Goal: Task Accomplishment & Management: Use online tool/utility

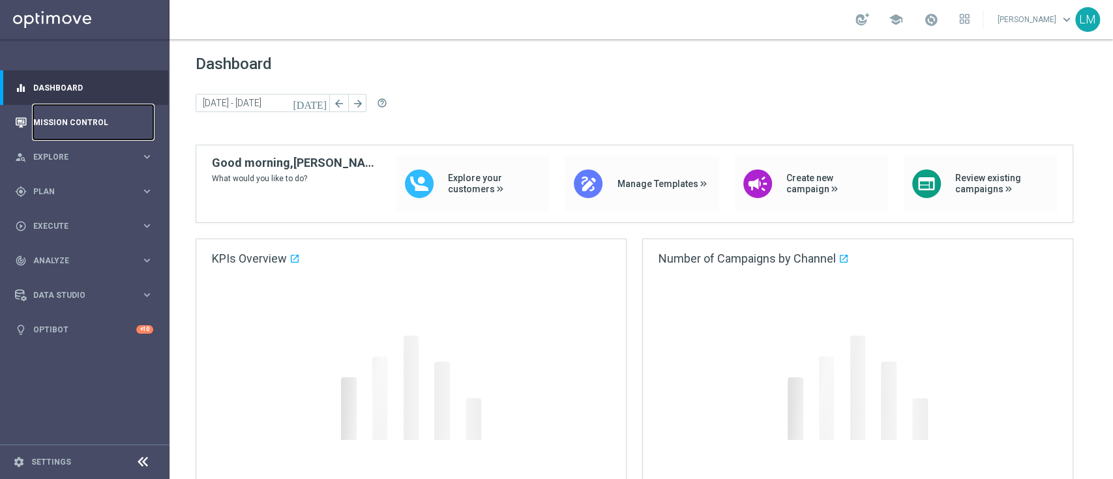
click at [57, 113] on link "Mission Control" at bounding box center [93, 122] width 120 height 35
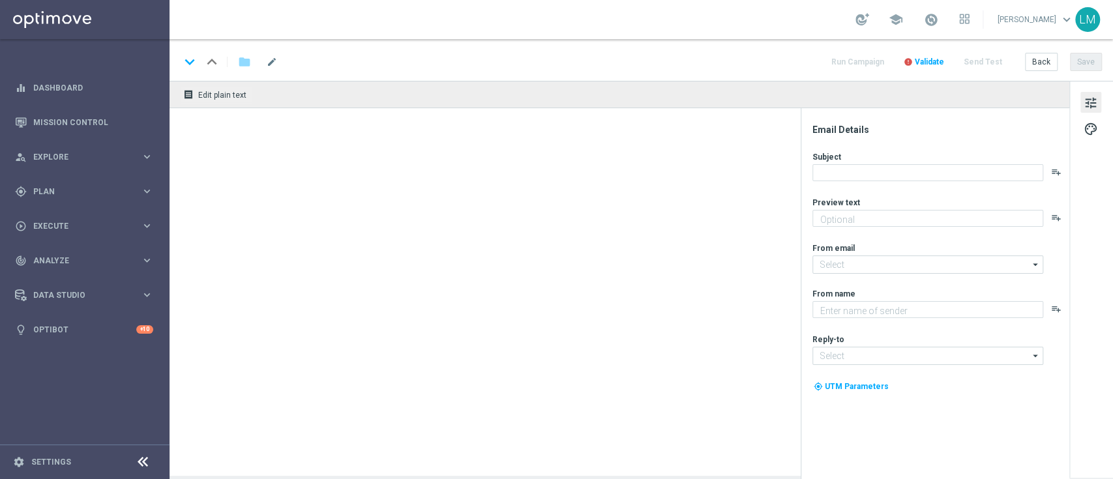
type textarea "Just in time for this HUGE payout..."
type textarea "Lottoland"
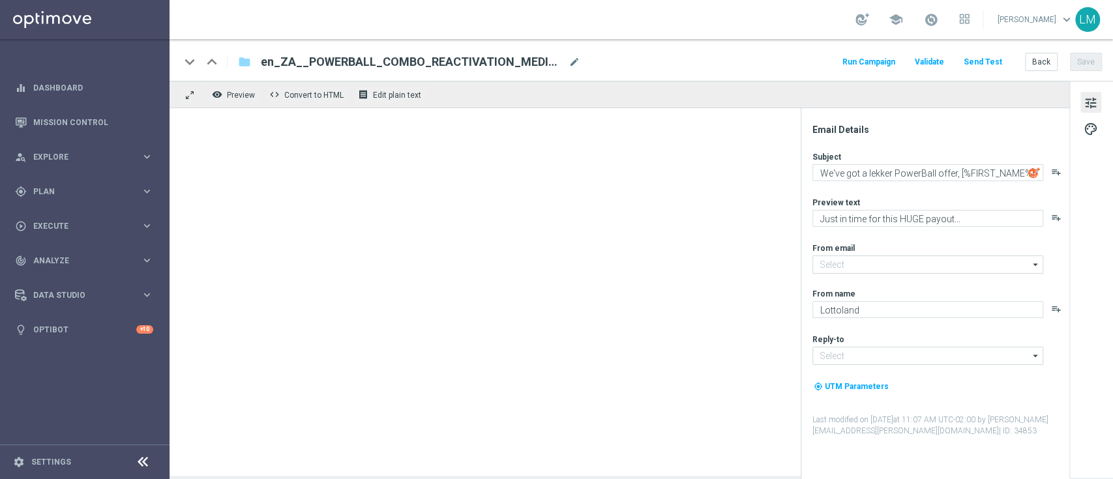
type input "mail@crm.lottoland.com"
type input "support@lottoland.co.uk"
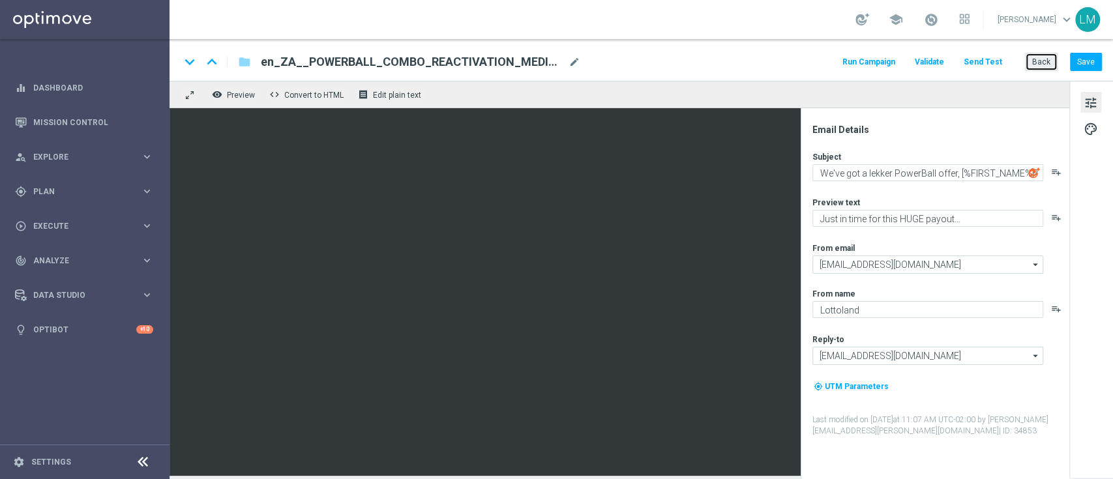
click at [1041, 55] on button "Back" at bounding box center [1041, 62] width 33 height 18
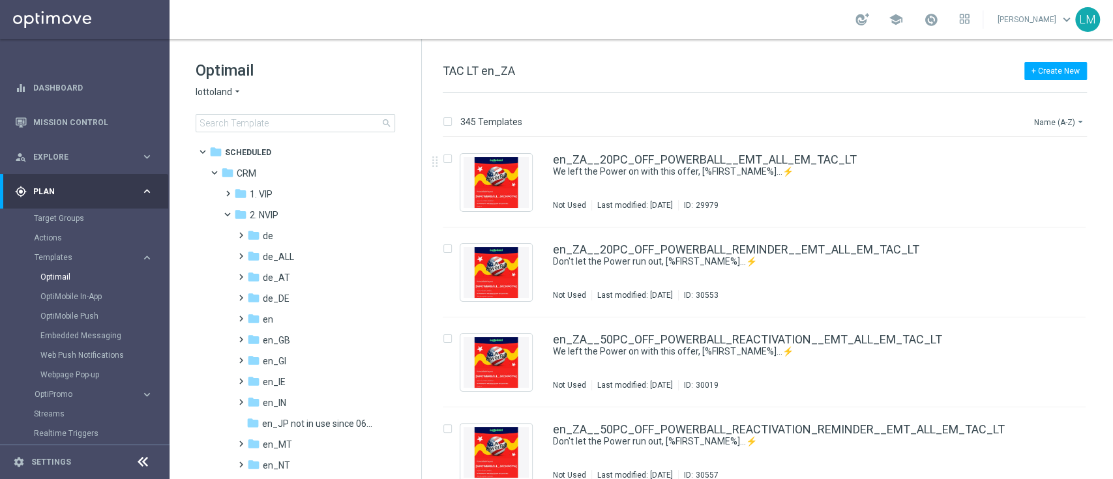
click at [1073, 121] on button "Name (A-Z) arrow_drop_down" at bounding box center [1060, 122] width 54 height 16
click at [1046, 182] on span "Date Modified (Newest)" at bounding box center [1036, 179] width 87 height 9
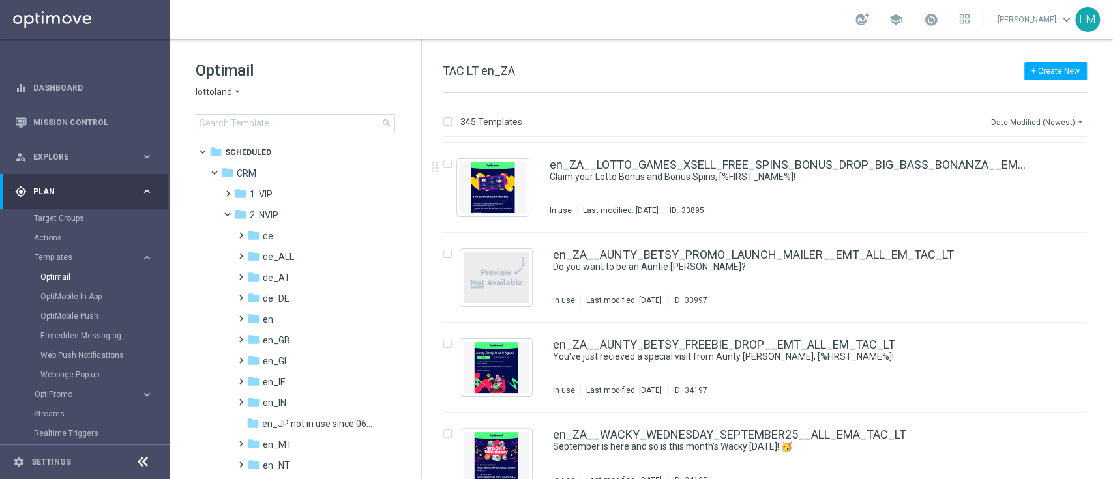
scroll to position [804, 0]
click at [1047, 257] on button "file_copy" at bounding box center [1049, 252] width 17 height 17
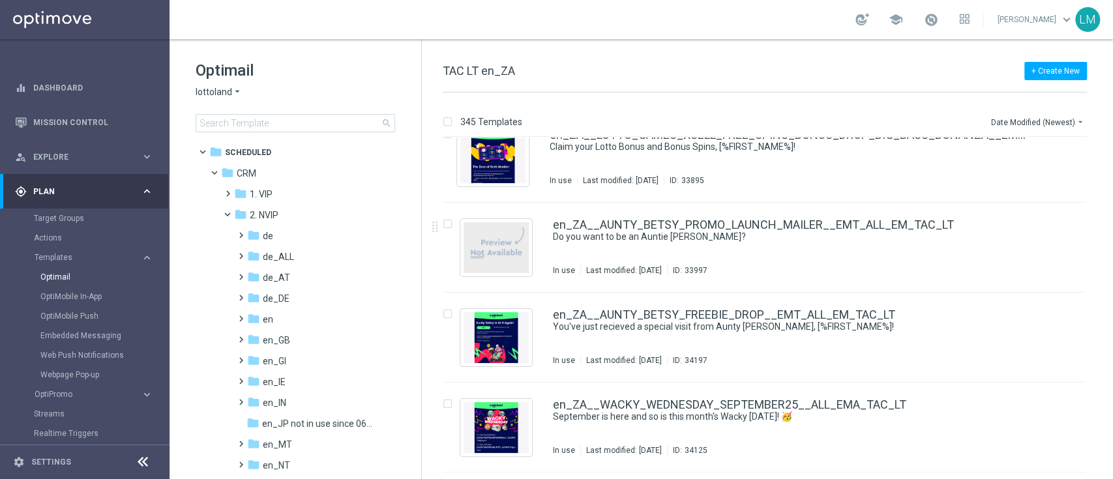
scroll to position [856, 0]
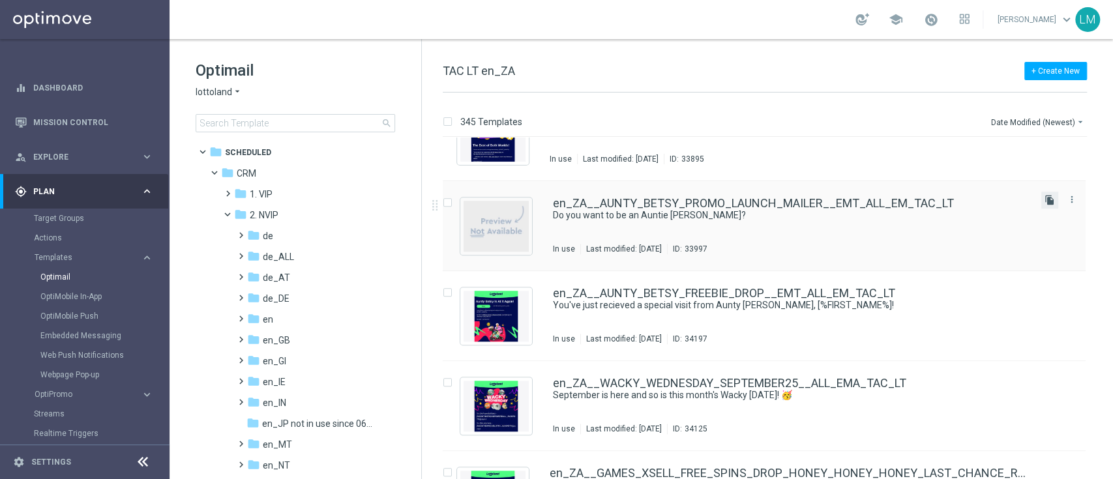
click at [1046, 202] on icon "file_copy" at bounding box center [1050, 200] width 10 height 10
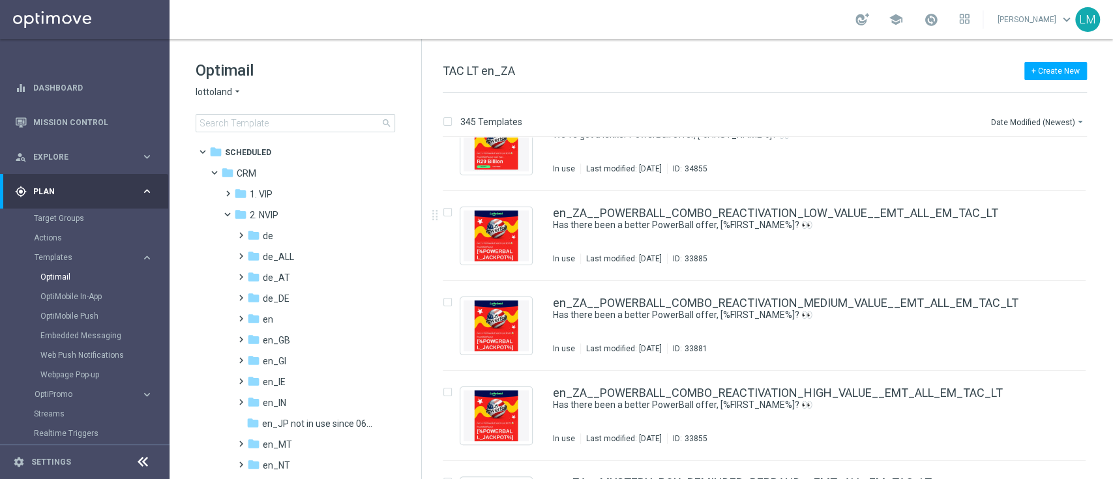
scroll to position [394, 0]
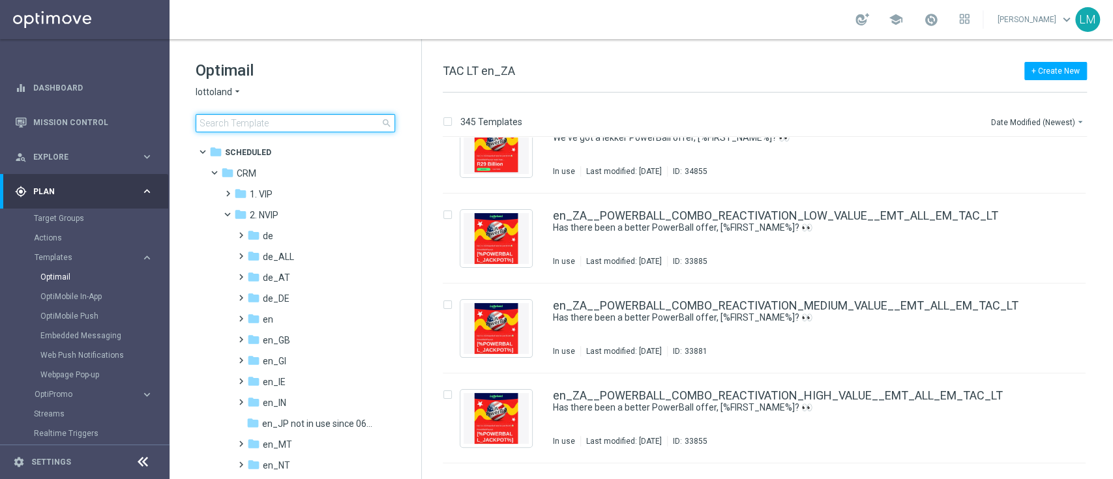
click at [338, 125] on input at bounding box center [296, 123] width 200 height 18
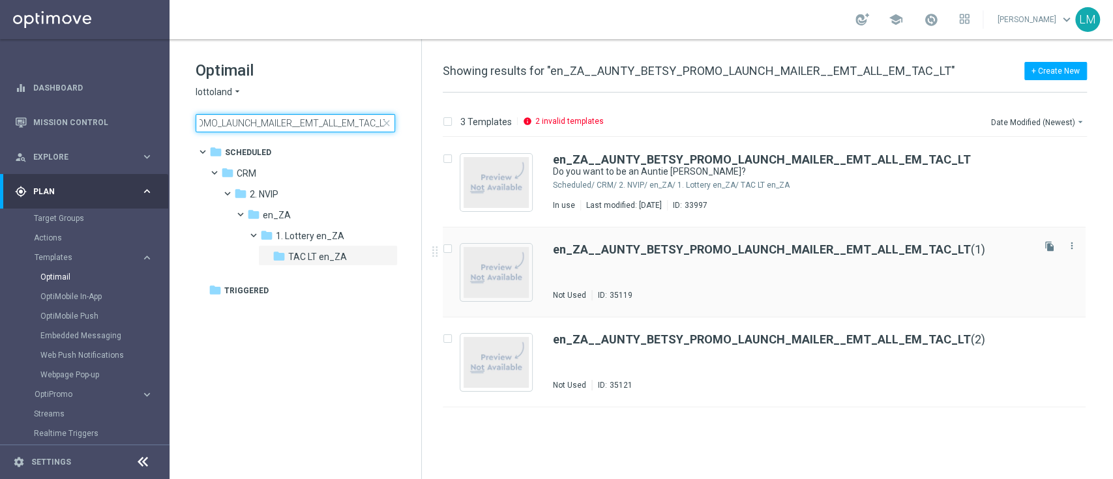
type input "en_ZA__AUNTY_BETSY_PROMO_LAUNCH_MAILER__EMT_ALL_EM_TAC_LT"
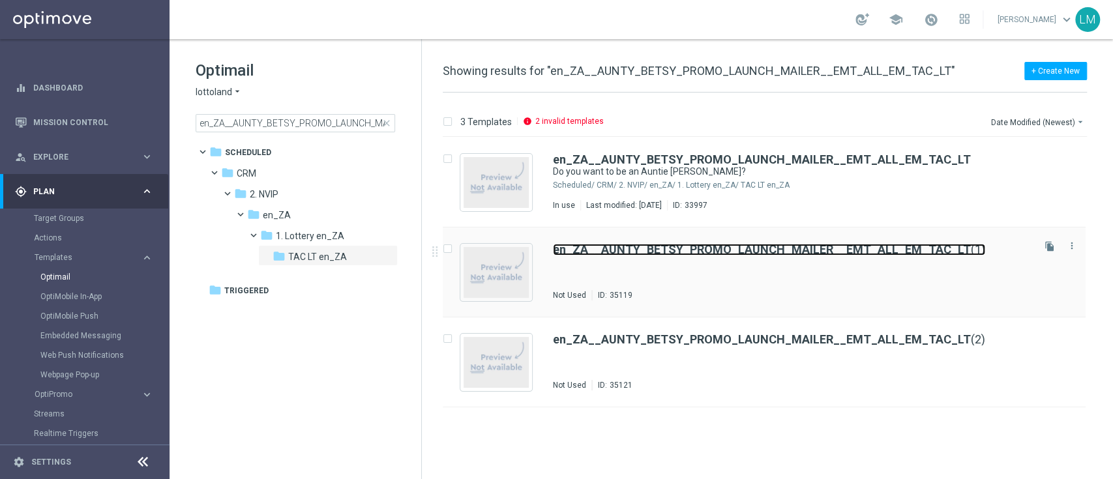
click at [642, 252] on b "en_ZA__AUNTY_BETSY_PROMO_LAUNCH_MAILER__EMT_ALL_EM_TAC_LT" at bounding box center [762, 250] width 418 height 14
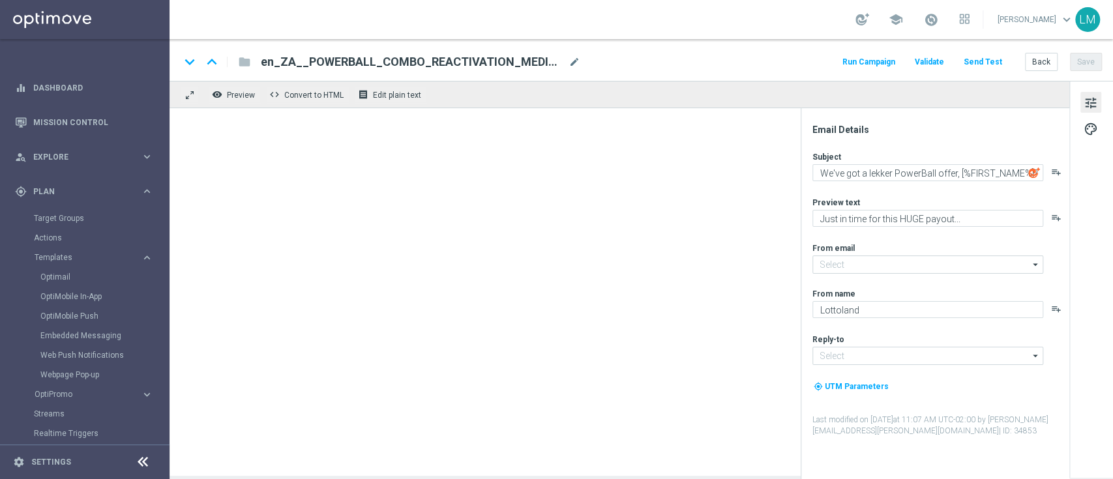
type textarea "Do you want to be an Auntie Betsy?"
type textarea "Enjoy THREE weekly combo deals and get ready to change lives!"
type input "mail@crm.lottoland.com"
type input "support@lottoland.co.za"
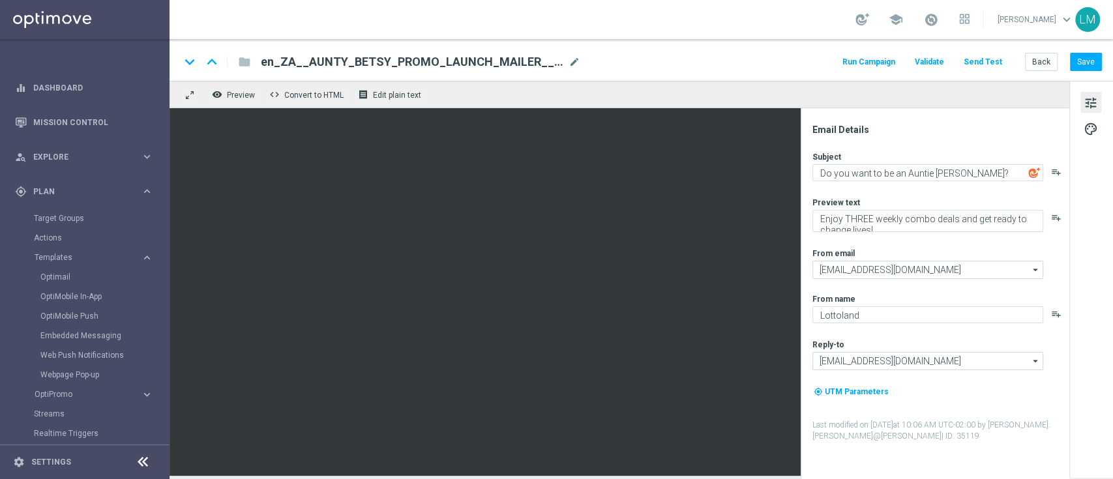
click at [573, 69] on div "en_ZA__AUNTY_BETSY_PROMO_LAUNCH_MAILER__EMT_ALL_EM_TAC_LT(1) mode_edit" at bounding box center [421, 61] width 320 height 17
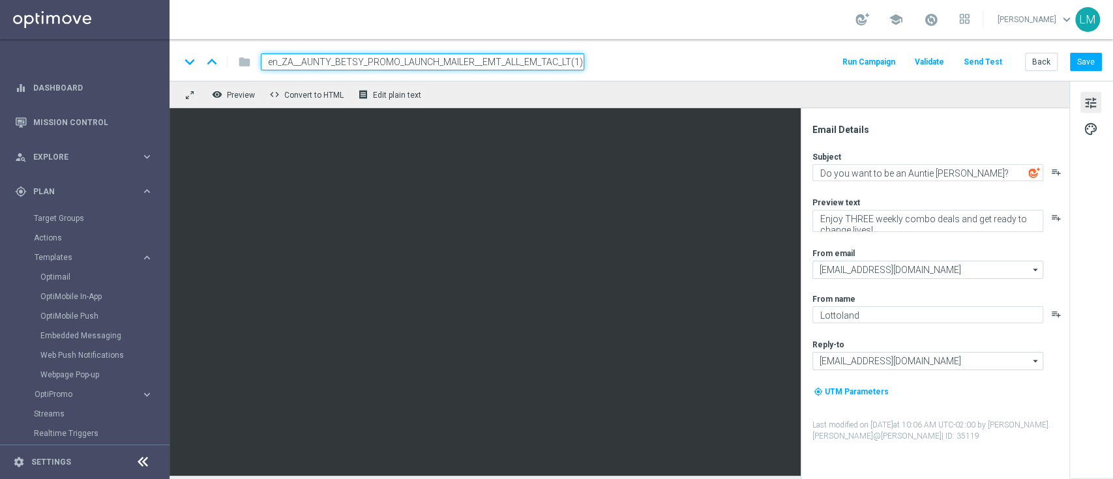
click at [573, 69] on input "en_ZA__AUNTY_BETSY_PROMO_LAUNCH_MAILER__EMT_ALL_EM_TAC_LT(1)" at bounding box center [422, 61] width 323 height 17
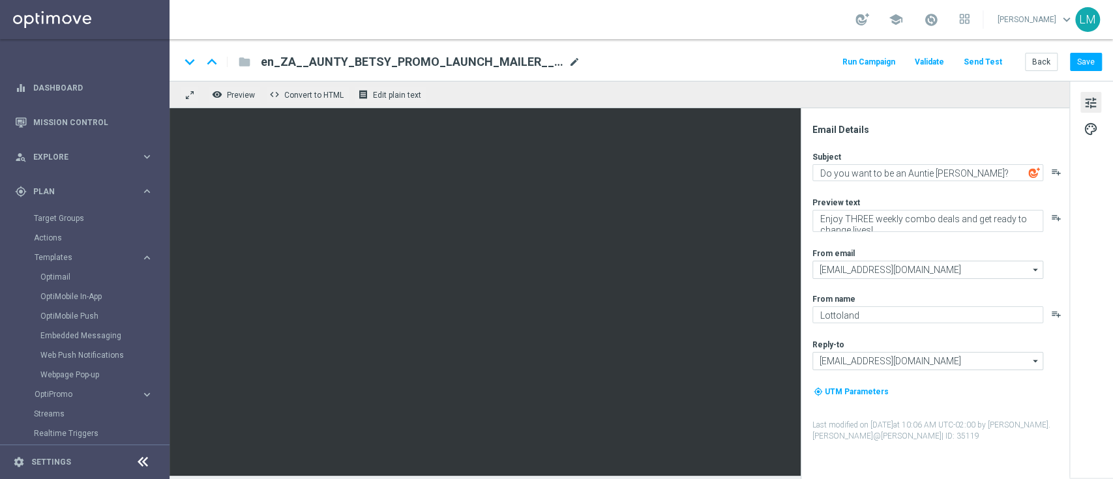
click at [573, 67] on span "mode_edit" at bounding box center [575, 62] width 12 height 12
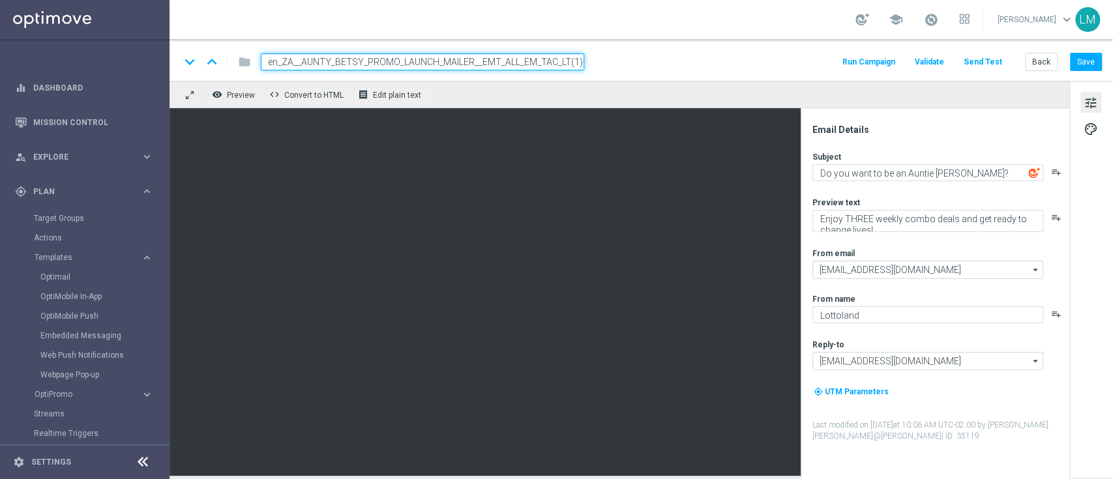
paste input "WEEK_2_OFFER_LAUNCH__EMT_ALL_EM_TAC_LT"
type input "en_ZA__AUNTY_BETSY_PROMO_WEEK_2_OFFER_LAUNCH__EMT_ALL_EM_TAC_LT"
click at [595, 81] on div "remove_red_eye Preview code Convert to HTML receipt Edit plain text" at bounding box center [620, 94] width 900 height 27
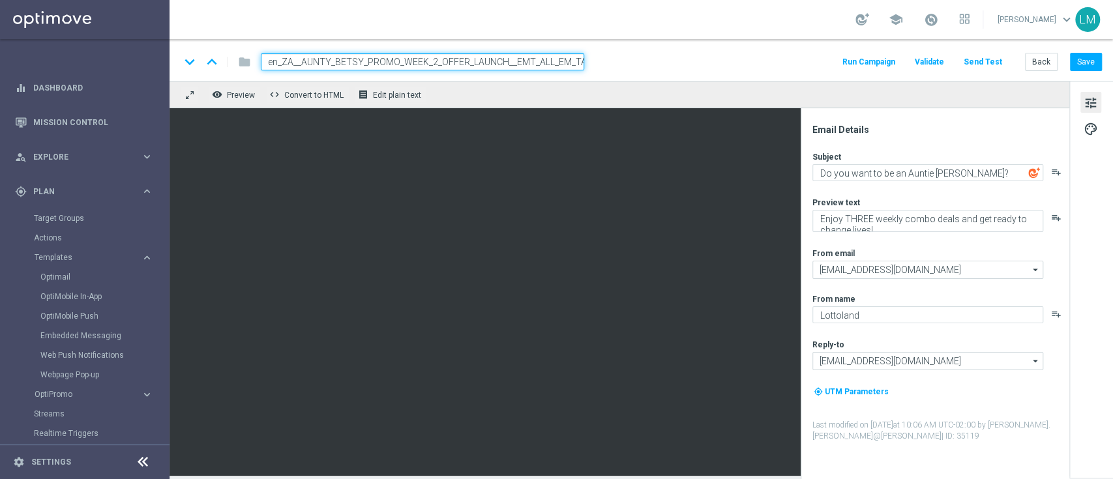
click at [558, 62] on input "en_ZA__AUNTY_BETSY_PROMO_WEEK_2_OFFER_LAUNCH__EMT_ALL_EM_TAC_LT" at bounding box center [422, 61] width 323 height 17
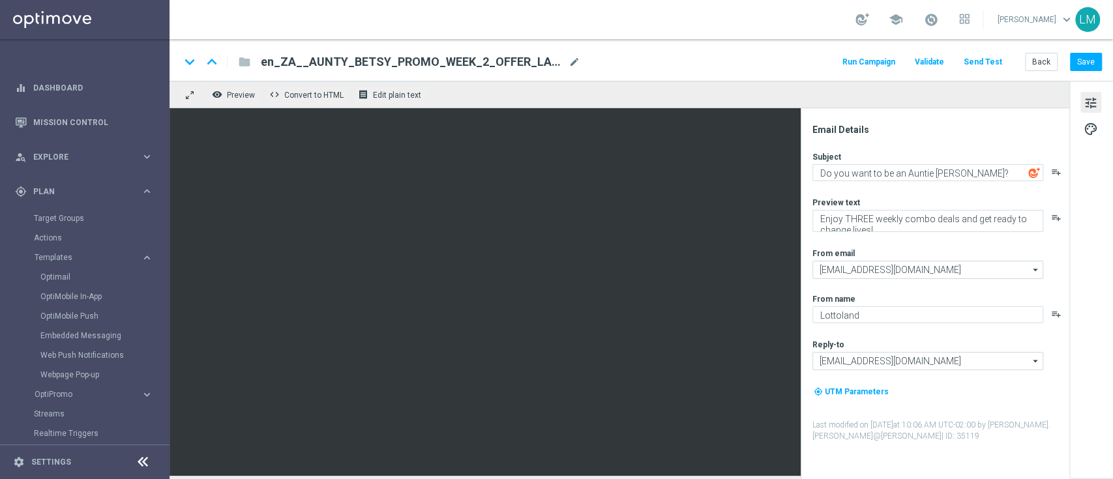
click at [563, 79] on div "keyboard_arrow_down keyboard_arrow_up folder en_ZA__AUNTY_BETSY_PROMO_WEEK_2_OF…" at bounding box center [642, 60] width 944 height 42
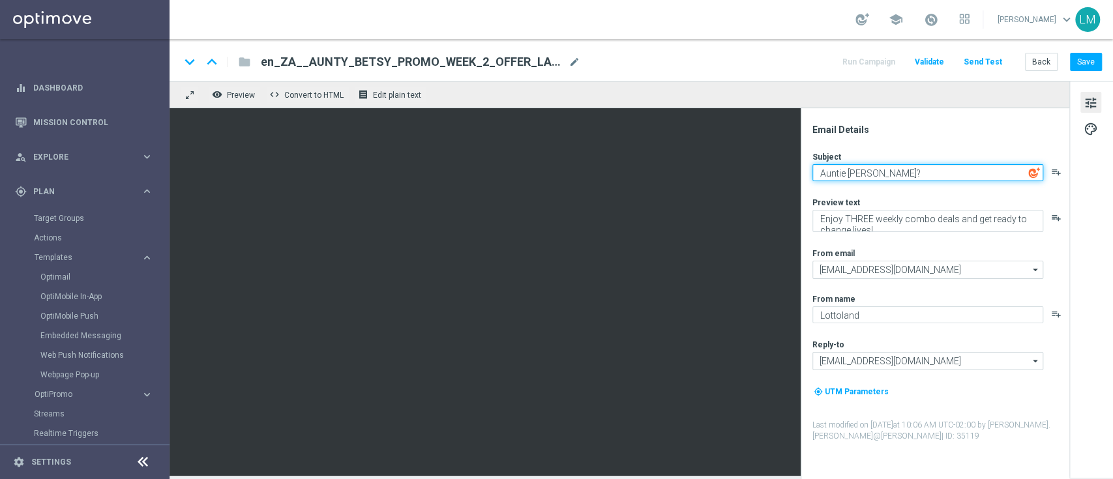
click at [874, 175] on textarea "Auntie Betsy?" at bounding box center [927, 172] width 231 height 17
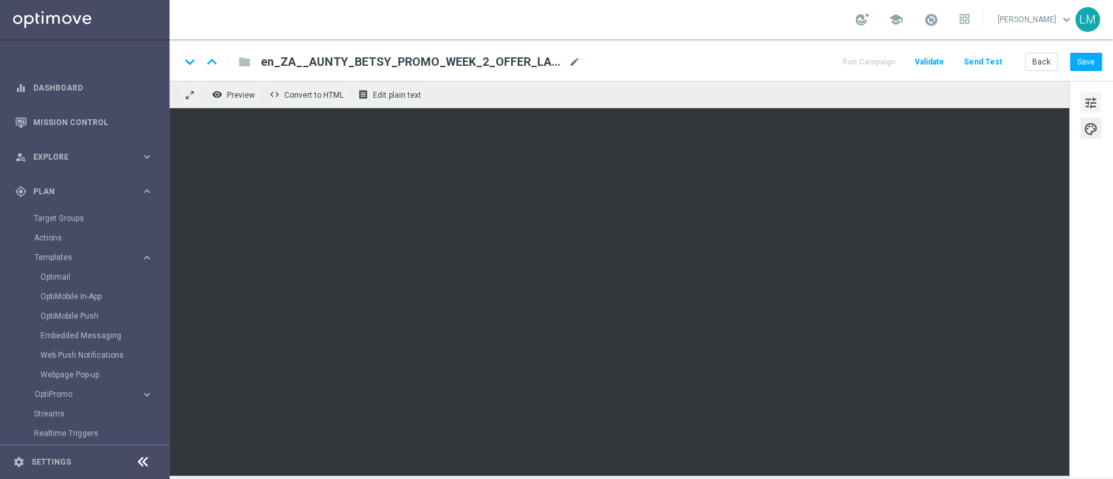
click at [1093, 93] on button "tune" at bounding box center [1090, 102] width 21 height 21
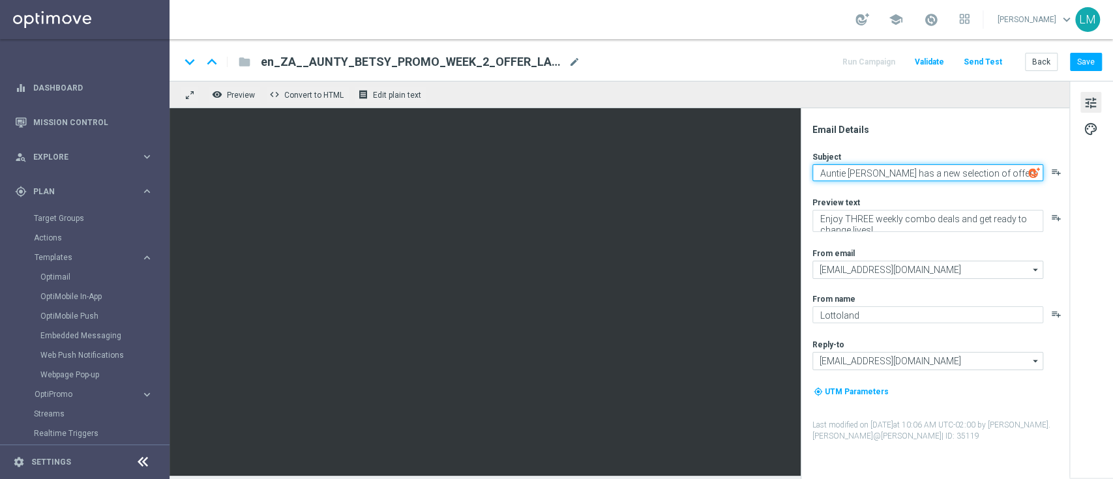
click at [1027, 170] on textarea "Auntie Betsy has a new selection of offers for you!" at bounding box center [927, 172] width 231 height 17
paste textarea "🤩"
type textarea "Auntie Betsy has a new selection of offers for you! 🤩"
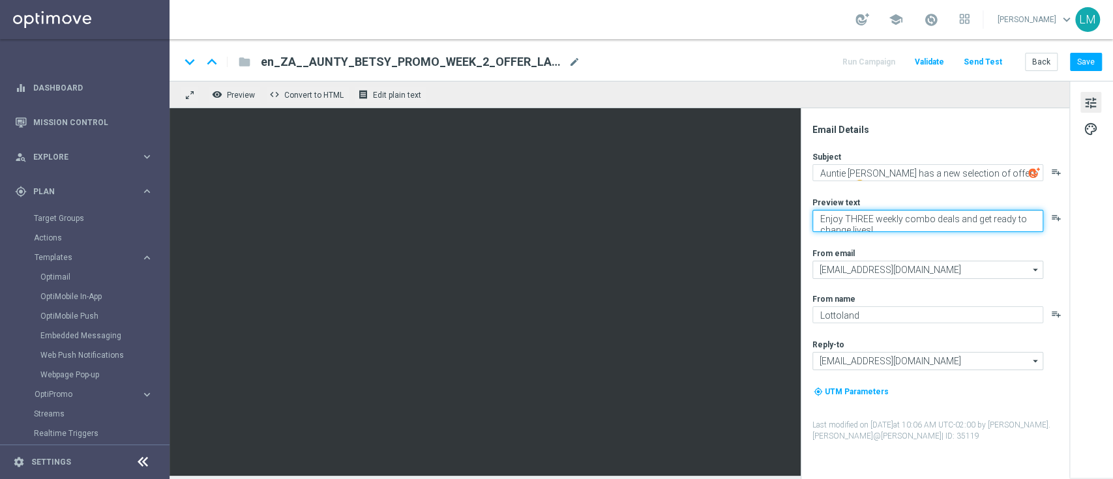
click at [979, 211] on textarea "Enjoy THREE weekly combo deals and get ready to change lives!" at bounding box center [927, 221] width 231 height 22
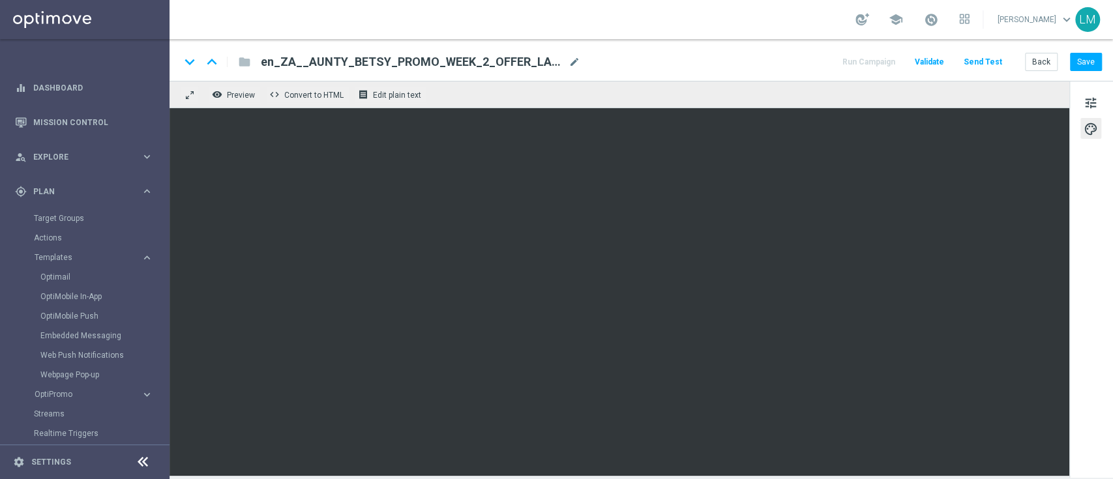
click at [995, 39] on div "keyboard_arrow_down keyboard_arrow_up folder en_ZA__AUNTY_BETSY_PROMO_WEEK_2_OF…" at bounding box center [642, 60] width 944 height 42
click at [1092, 111] on span "tune" at bounding box center [1091, 103] width 14 height 17
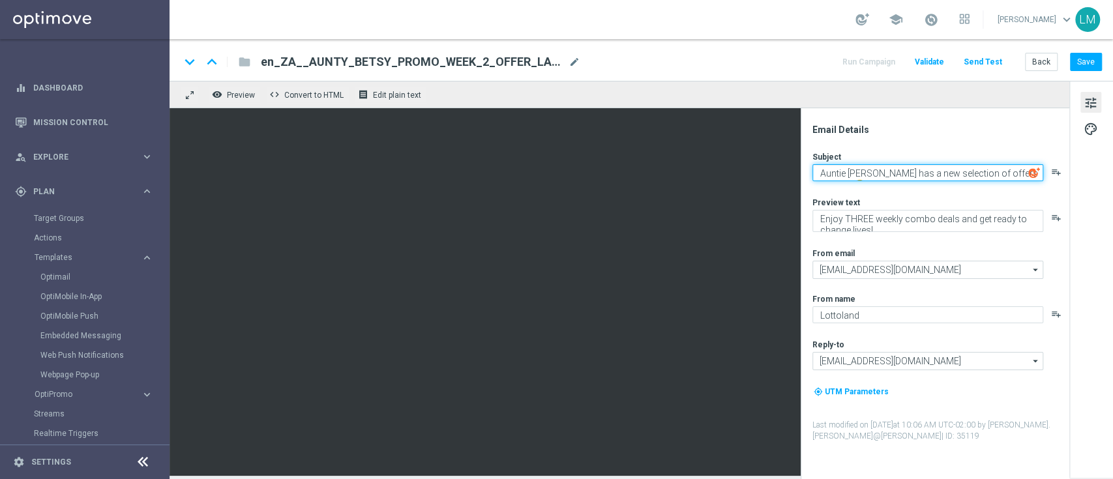
click at [898, 175] on textarea "Auntie Betsy has a new selection of offers for you! 🤩" at bounding box center [927, 172] width 231 height 17
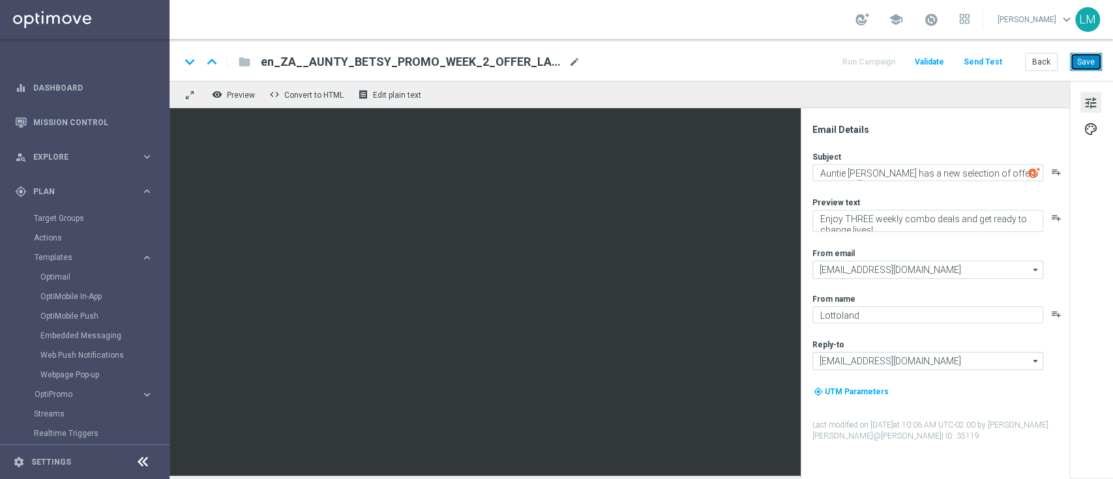
click at [1079, 66] on button "Save" at bounding box center [1086, 62] width 32 height 18
click at [975, 59] on button "Send Test" at bounding box center [983, 62] width 42 height 18
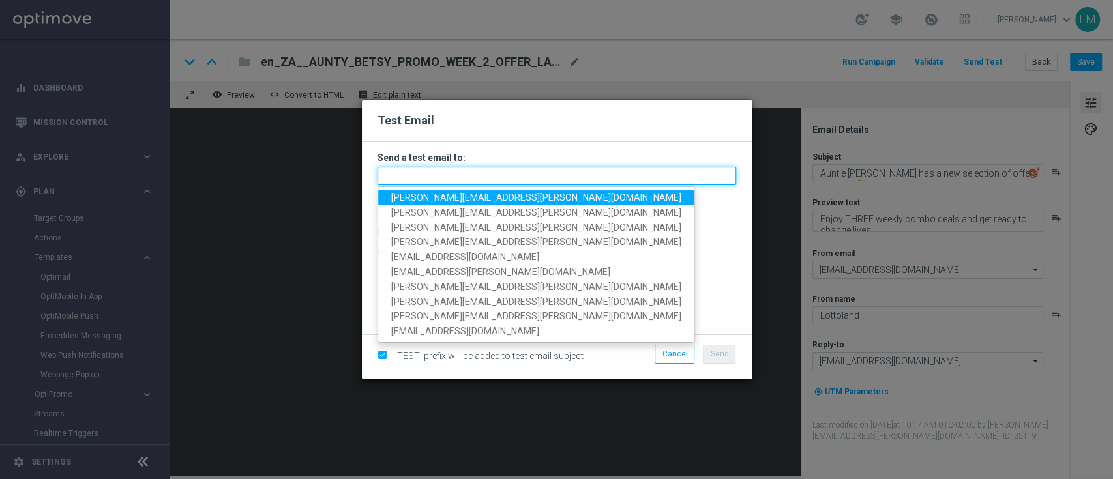
click at [485, 177] on input "text" at bounding box center [557, 176] width 359 height 18
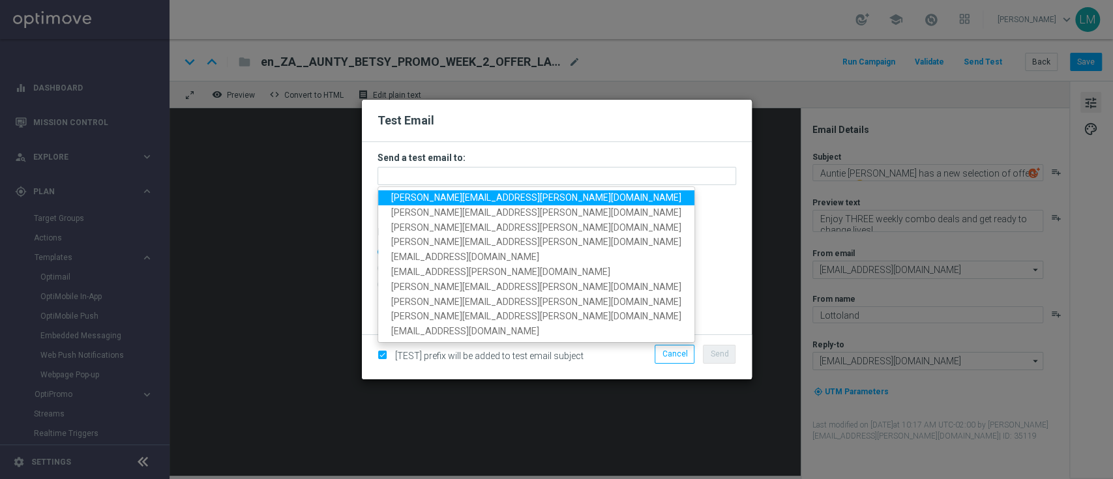
click at [480, 195] on span "leslie.martinez@lottoland.com" at bounding box center [536, 197] width 290 height 10
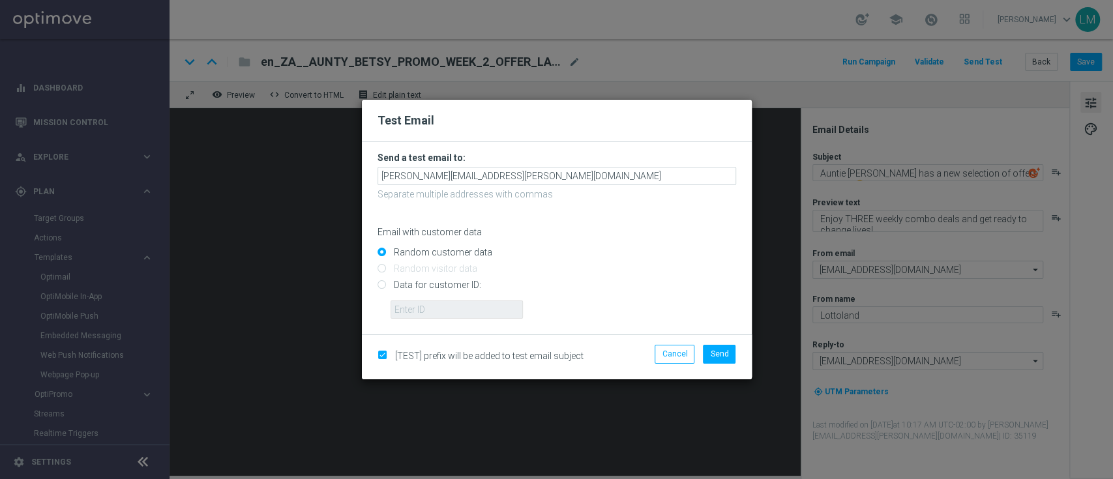
click at [541, 186] on form "Send a test email to: leslie.martinez@lottoland.com Separate multiple addresses…" at bounding box center [557, 235] width 359 height 167
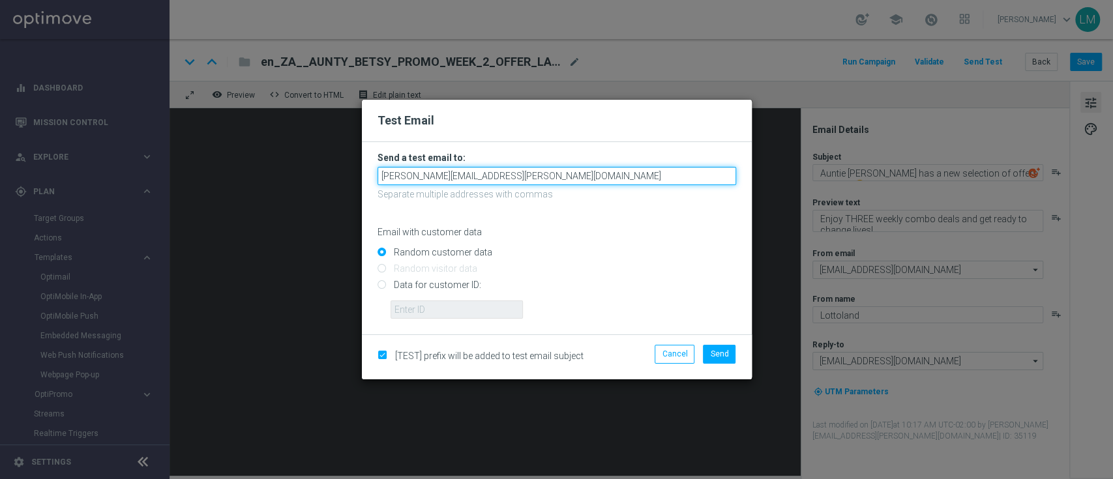
click at [541, 180] on input "leslie.martinez@lottoland.com" at bounding box center [557, 176] width 359 height 18
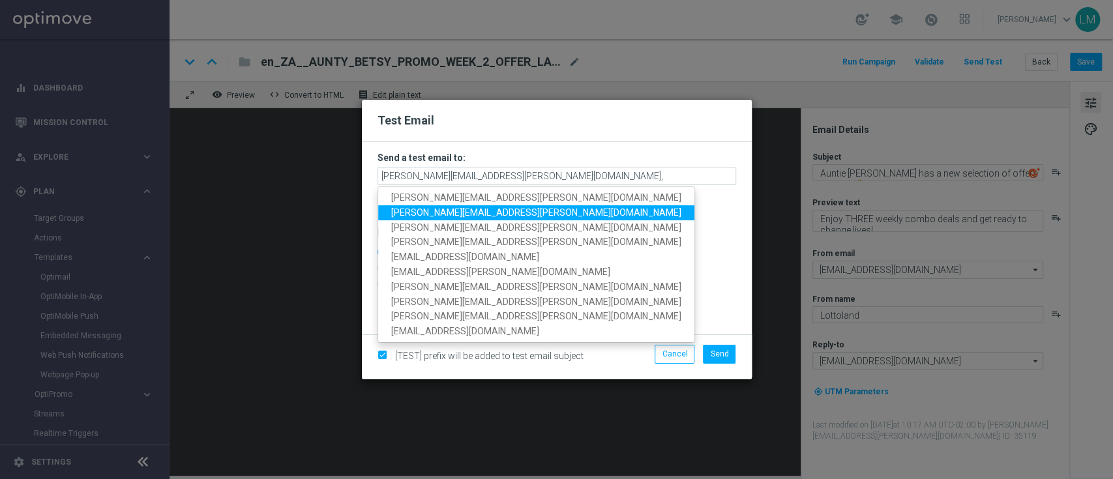
click at [468, 213] on span "millie.purcell@lottoland.com" at bounding box center [536, 212] width 290 height 10
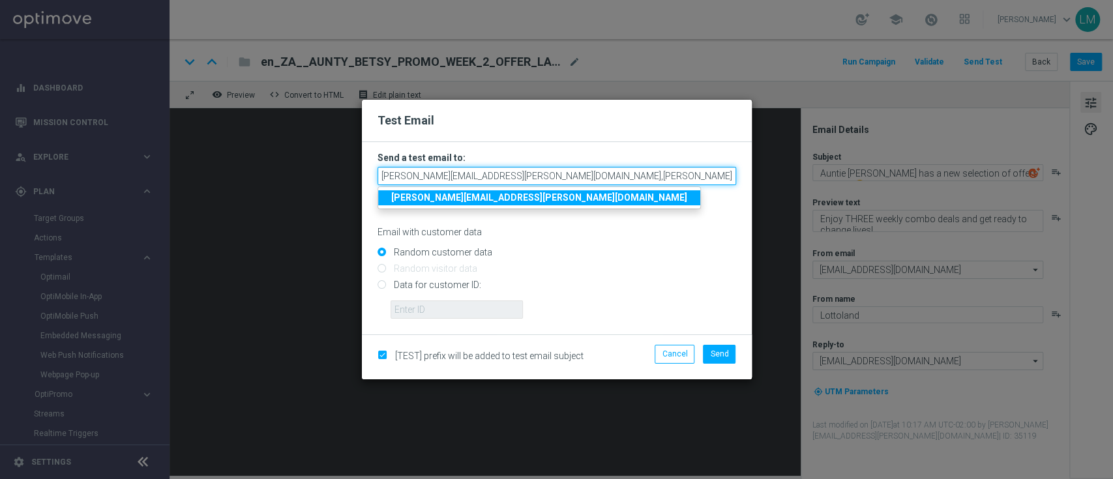
click at [640, 179] on input "leslie.martinez@lottoland.com,millie.purcell@lottoland.com" at bounding box center [557, 176] width 359 height 18
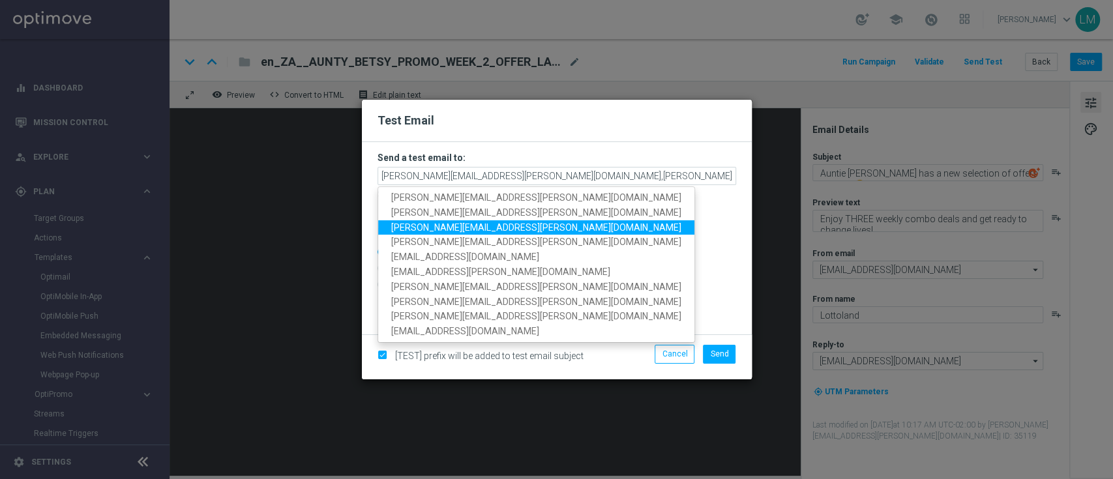
click at [501, 222] on span "ricky.hubbard@lottoland.com" at bounding box center [536, 227] width 290 height 10
type input "leslie.martinez@lottoland.com,millie.purcell@lottoland.com,ricky.hubbard@lottol…"
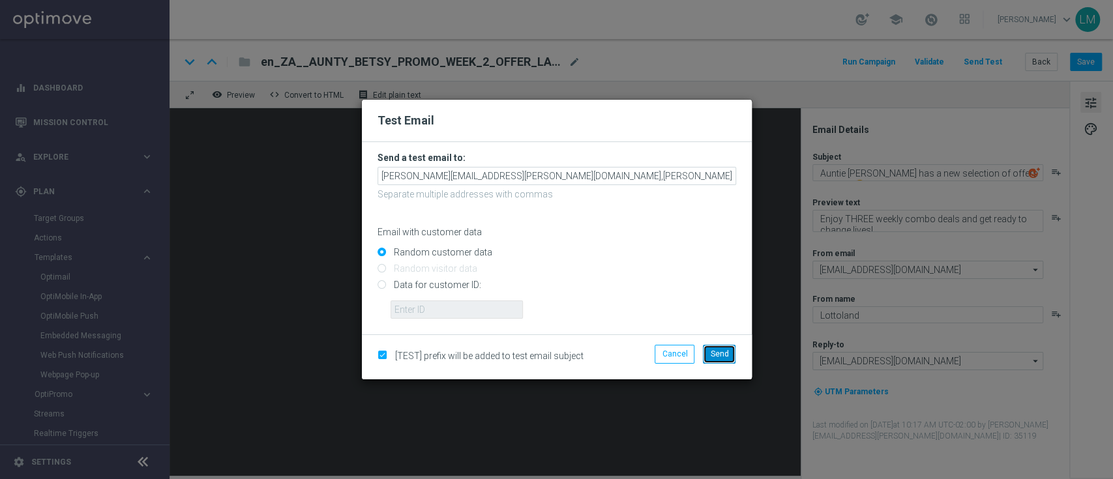
click at [728, 356] on span "Send" at bounding box center [719, 354] width 18 height 9
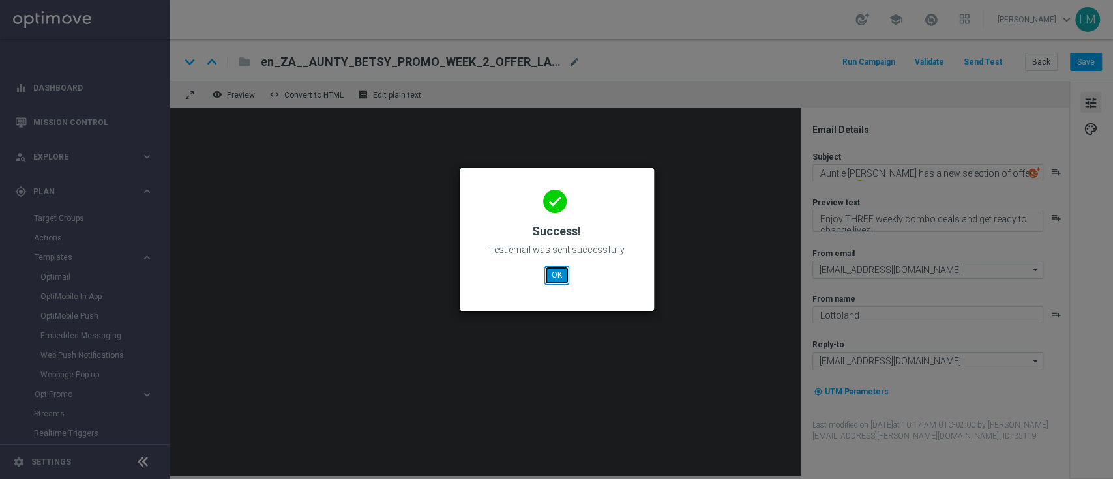
click at [561, 269] on button "OK" at bounding box center [556, 275] width 25 height 18
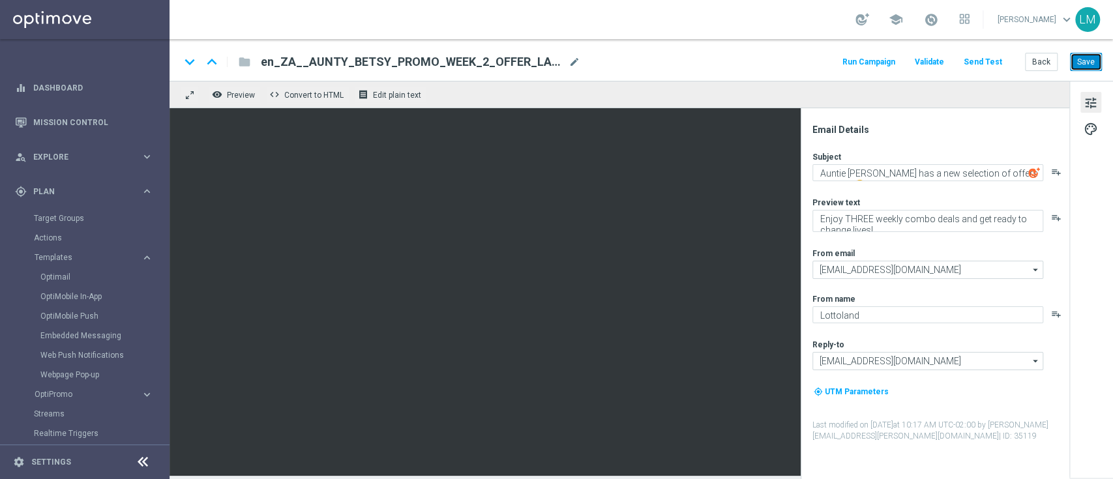
click at [1100, 67] on button "Save" at bounding box center [1086, 62] width 32 height 18
click at [977, 59] on button "Send Test" at bounding box center [983, 62] width 42 height 18
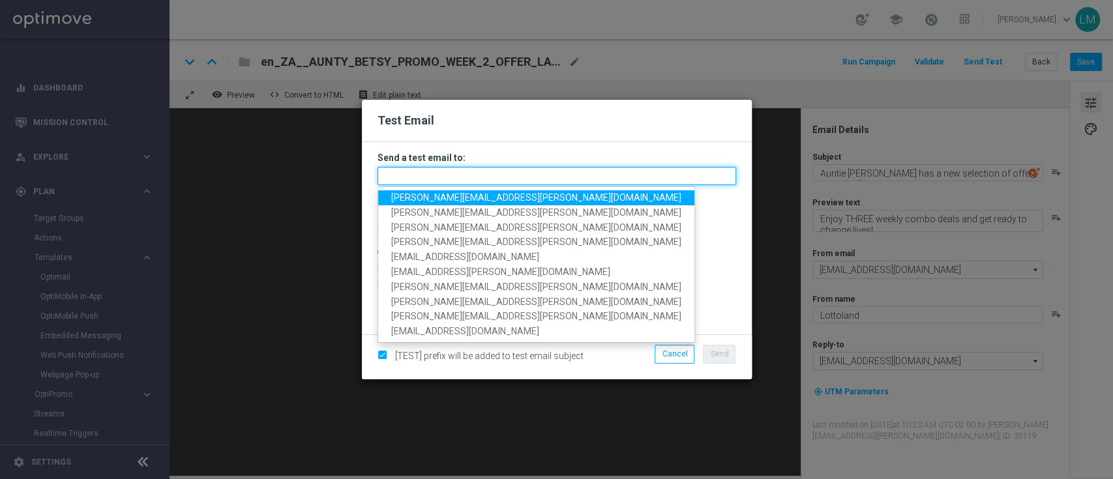
click at [380, 180] on input "text" at bounding box center [557, 176] width 359 height 18
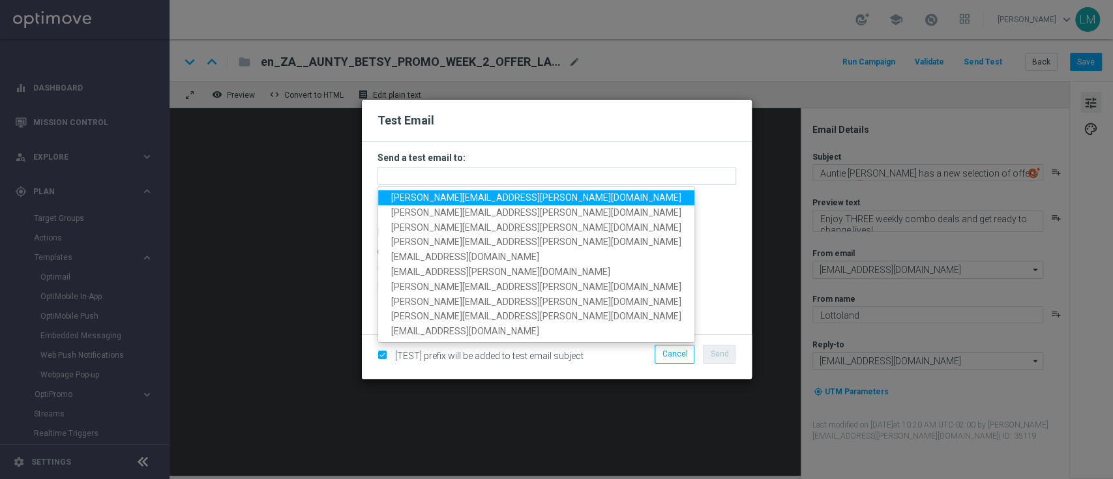
click at [403, 199] on span "leslie.martinez@lottoland.com" at bounding box center [536, 197] width 290 height 10
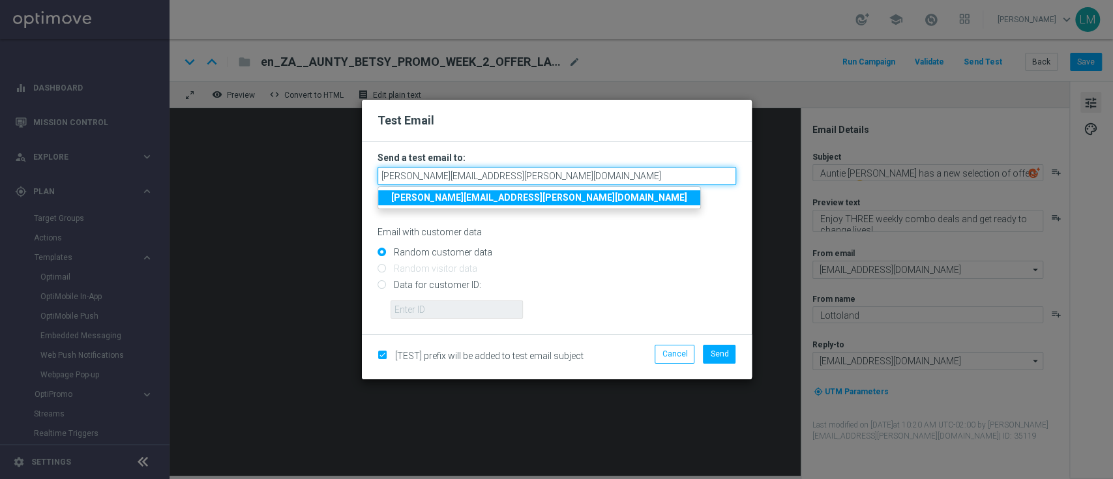
click at [520, 175] on input "leslie.martinez@lottoland.com" at bounding box center [557, 176] width 359 height 18
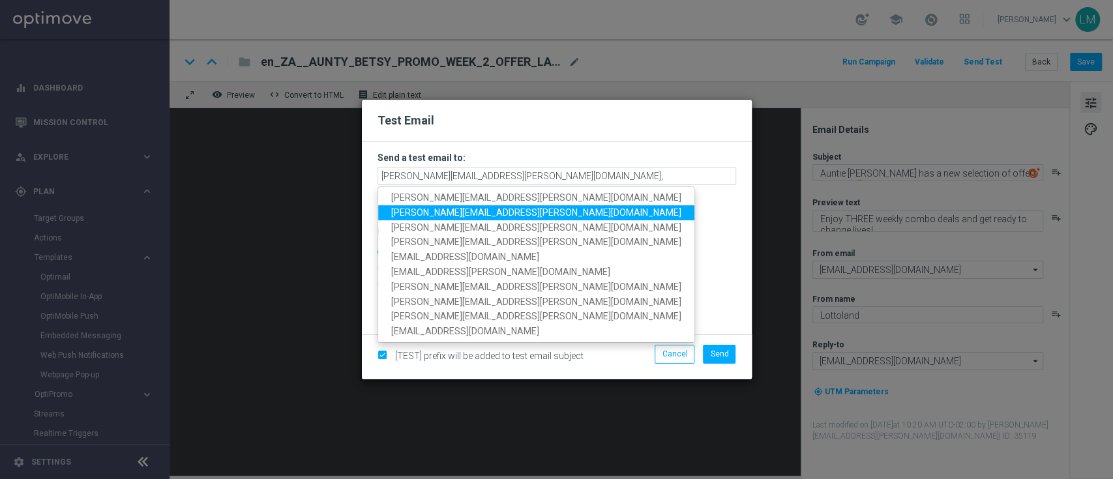
click at [481, 211] on span "millie.purcell@lottoland.com" at bounding box center [536, 212] width 290 height 10
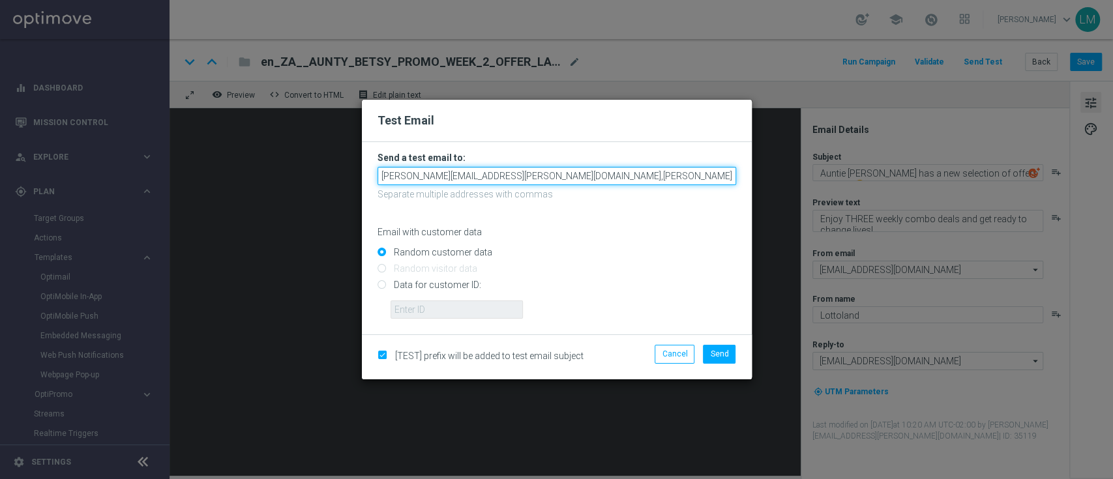
click at [652, 170] on input "leslie.martinez@lottoland.com,millie.purcell@lottoland.com" at bounding box center [557, 176] width 359 height 18
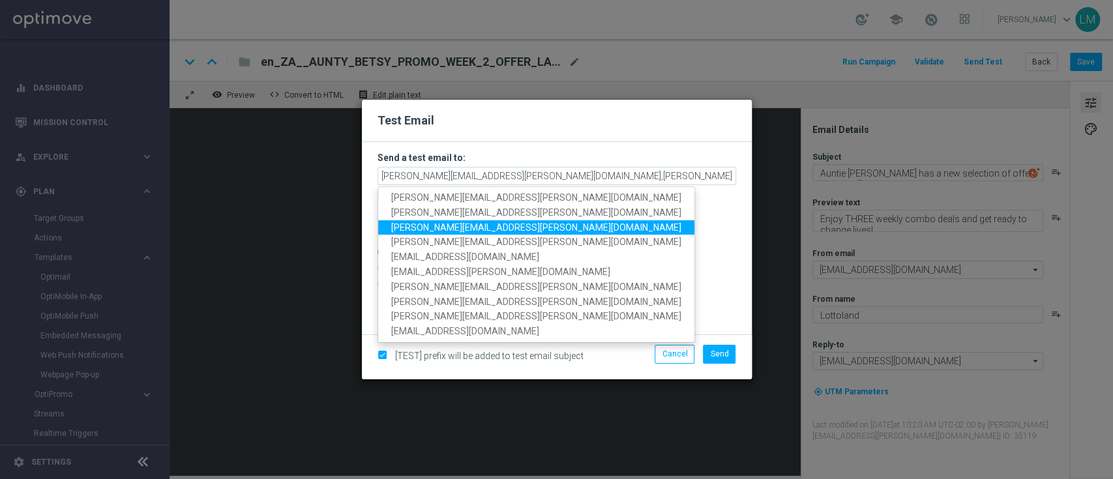
click at [501, 229] on span "ricky.hubbard@lottoland.com" at bounding box center [536, 227] width 290 height 10
type input "leslie.martinez@lottoland.com,millie.purcell@lottoland.com,ricky.hubbard@lottol…"
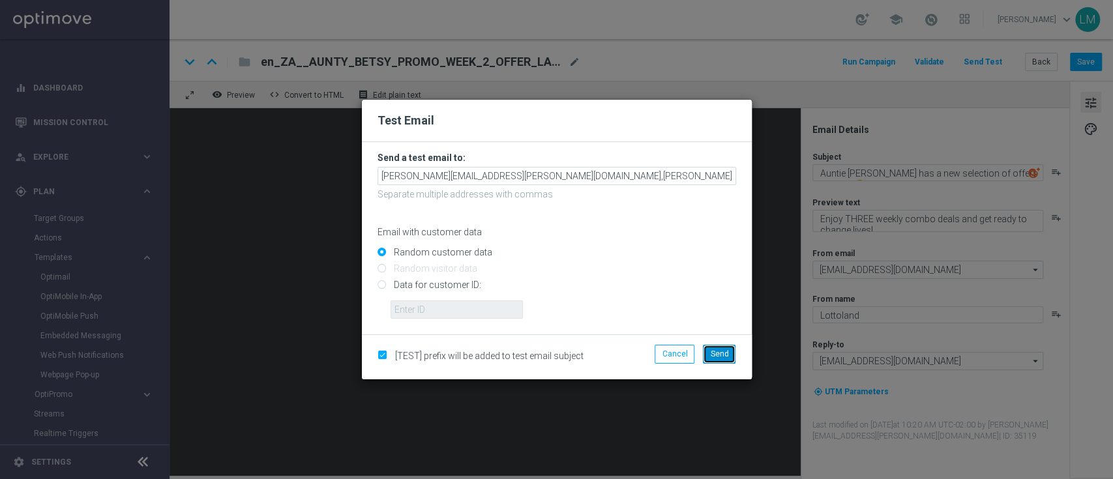
click at [723, 357] on span "Send" at bounding box center [719, 354] width 18 height 9
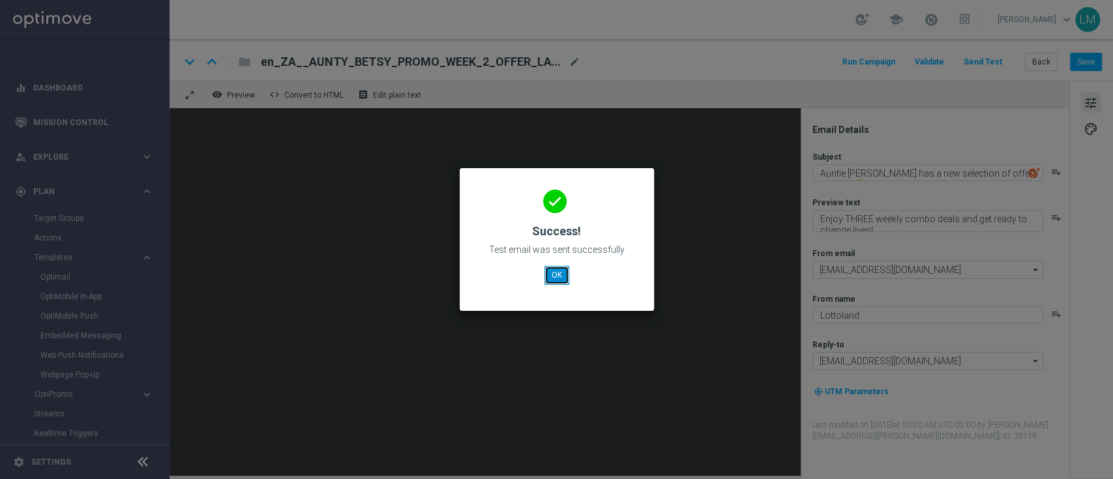
click at [551, 273] on button "OK" at bounding box center [556, 275] width 25 height 18
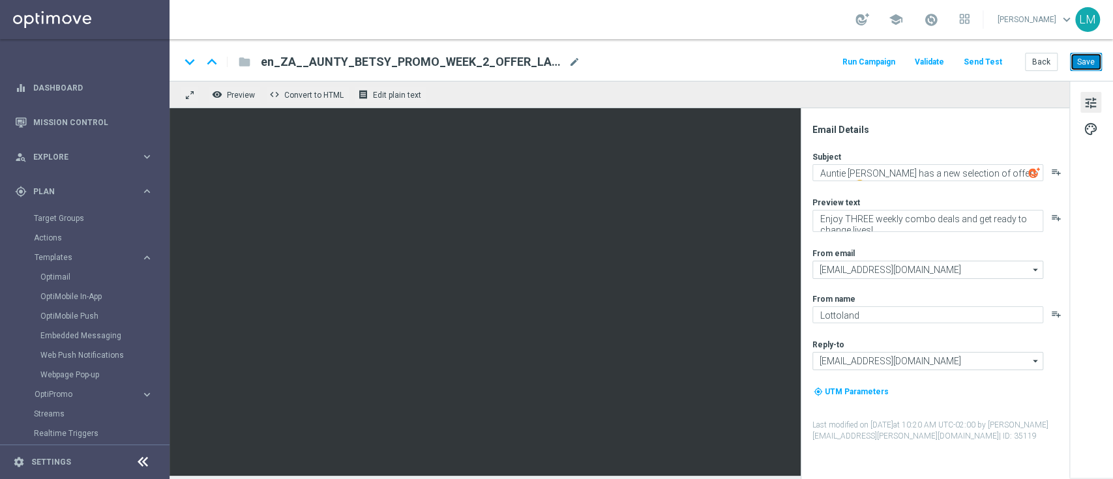
click at [1082, 59] on button "Save" at bounding box center [1086, 62] width 32 height 18
click at [1086, 56] on button "Save" at bounding box center [1086, 62] width 32 height 18
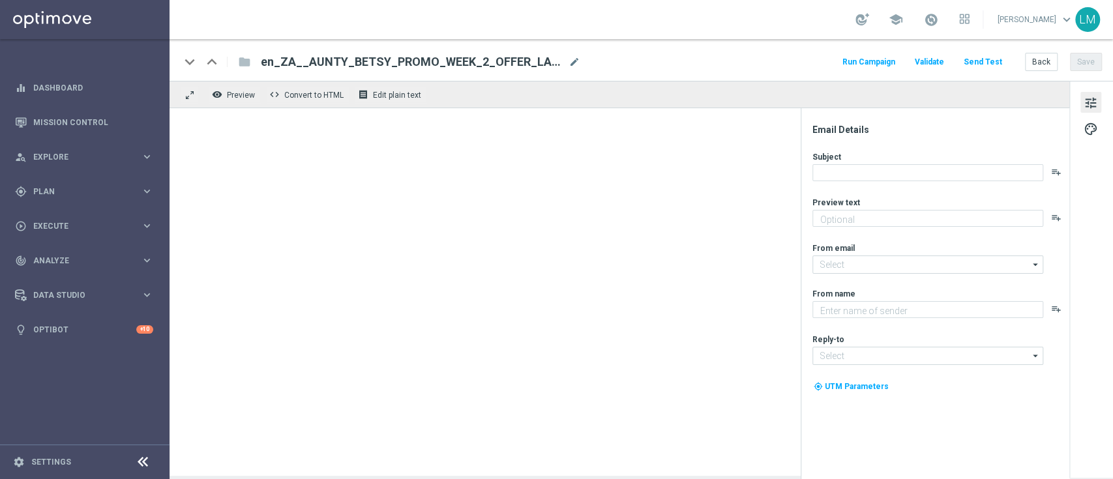
type textarea "Enjoy THREE weekly combo deals and get ready to change lives!"
type textarea "Lottoland"
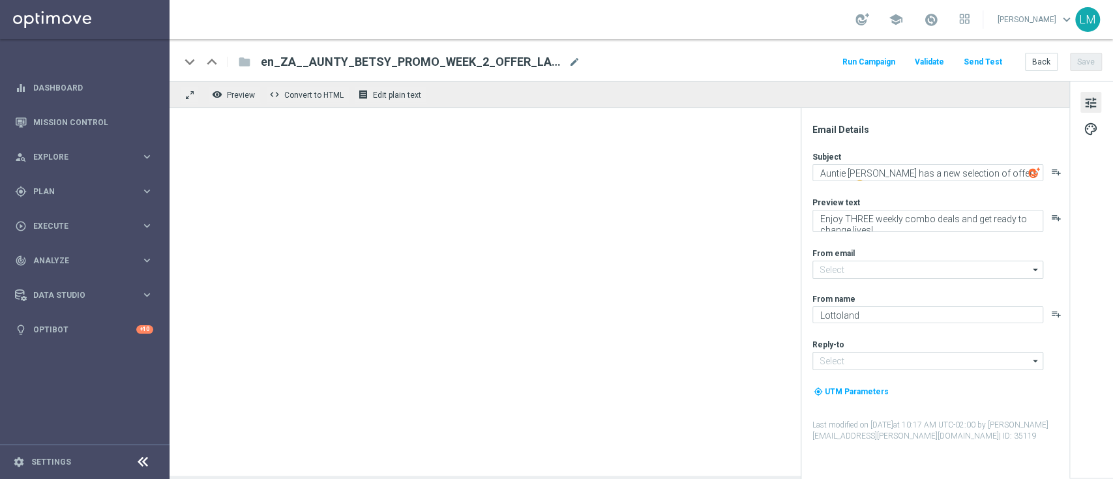
type input "mail@crm.lottoland.com"
type input "support@lottoland.co.za"
